Goal: Find specific page/section: Find specific page/section

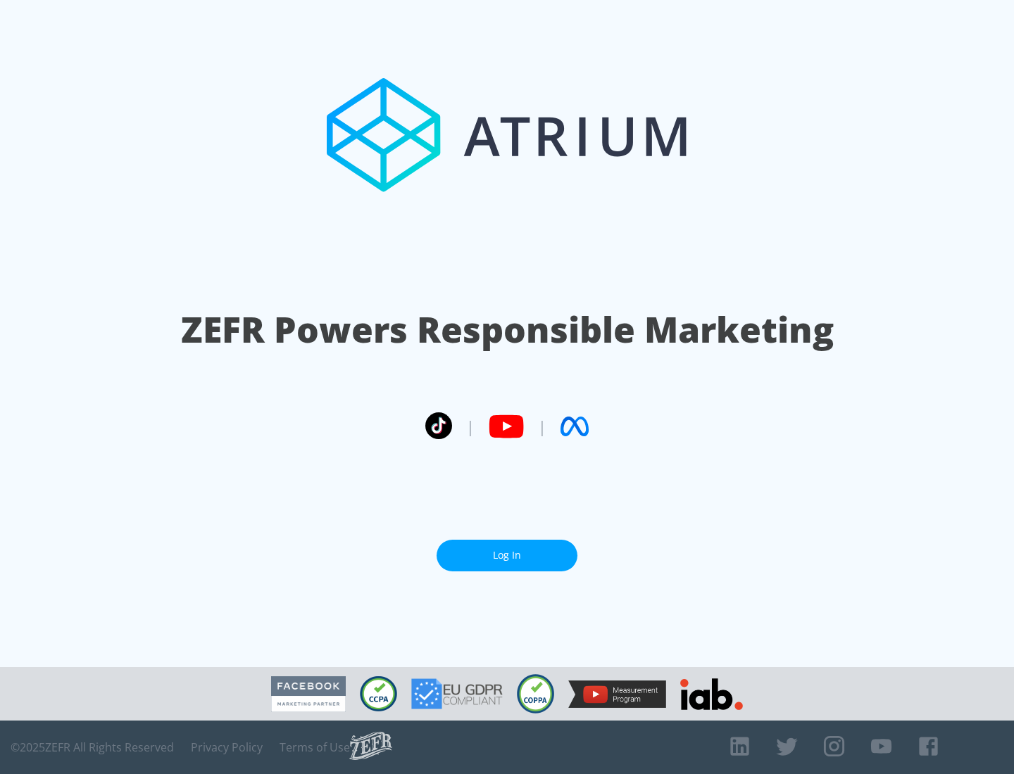
click at [507, 555] on link "Log In" at bounding box center [506, 556] width 141 height 32
